Goal: Find specific page/section: Find specific page/section

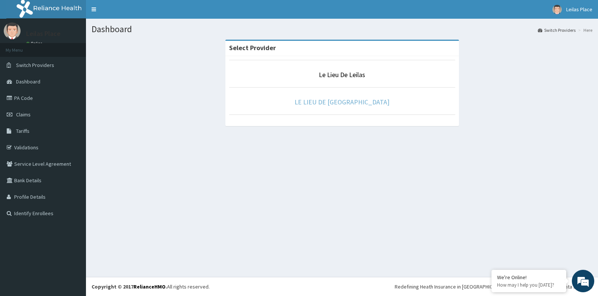
click at [334, 103] on link "LE LIEU DE LEILAS GYM" at bounding box center [342, 102] width 95 height 9
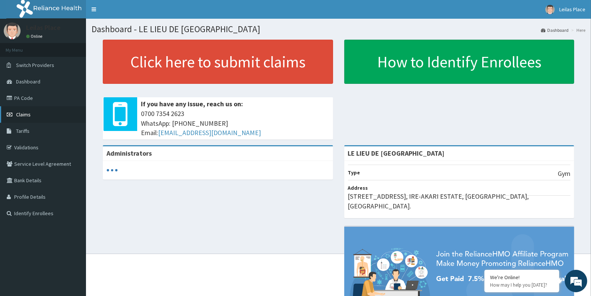
click at [30, 113] on span "Claims" at bounding box center [23, 114] width 15 height 7
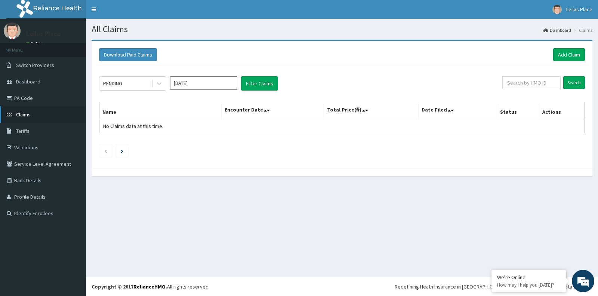
click at [25, 115] on span "Claims" at bounding box center [23, 114] width 15 height 7
click at [25, 97] on link "PA Code" at bounding box center [43, 98] width 86 height 16
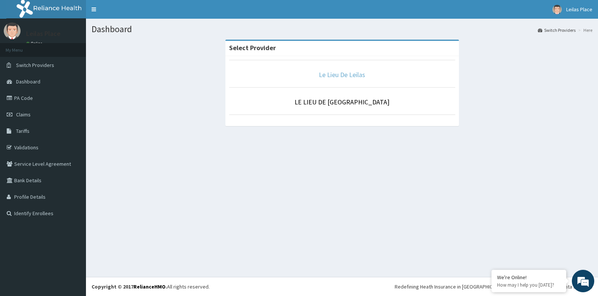
click at [348, 72] on link "Le Lieu De Leilas" at bounding box center [342, 74] width 46 height 9
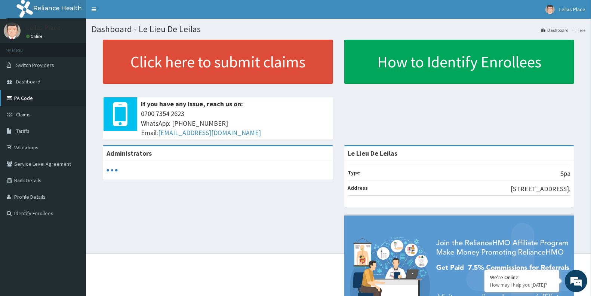
click at [25, 100] on link "PA Code" at bounding box center [43, 98] width 86 height 16
